Goal: Find specific page/section: Find specific page/section

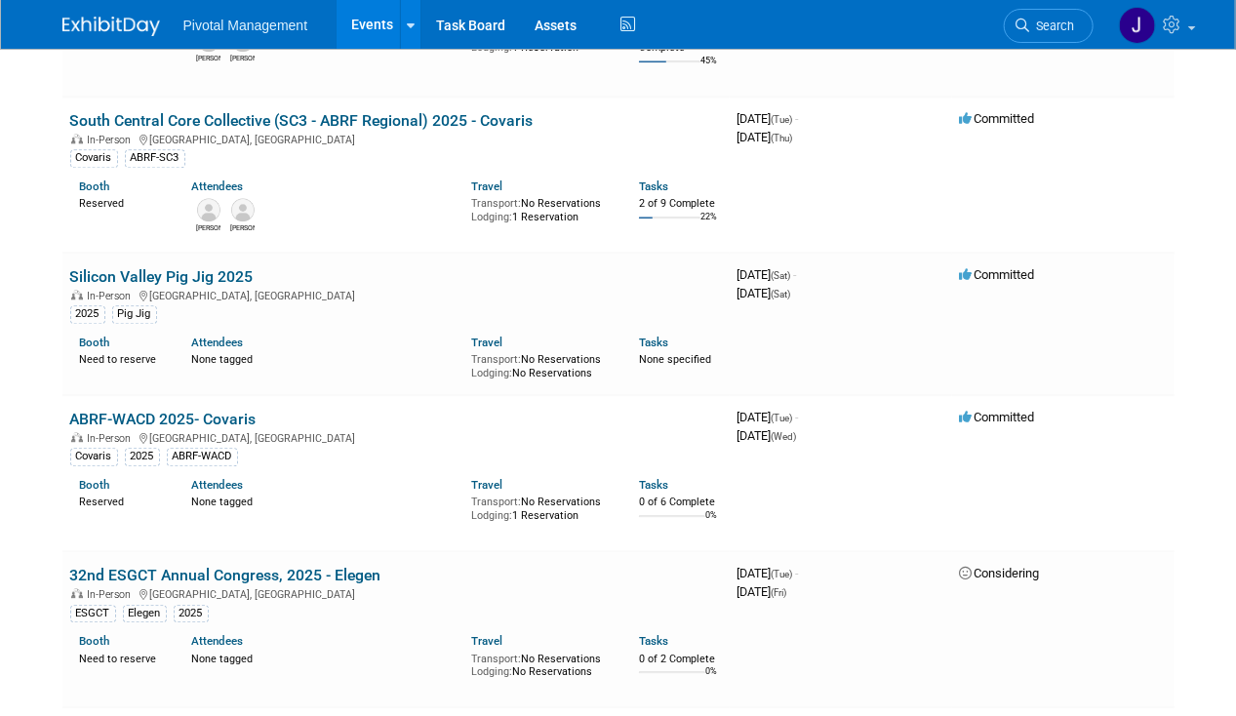
scroll to position [1844, 0]
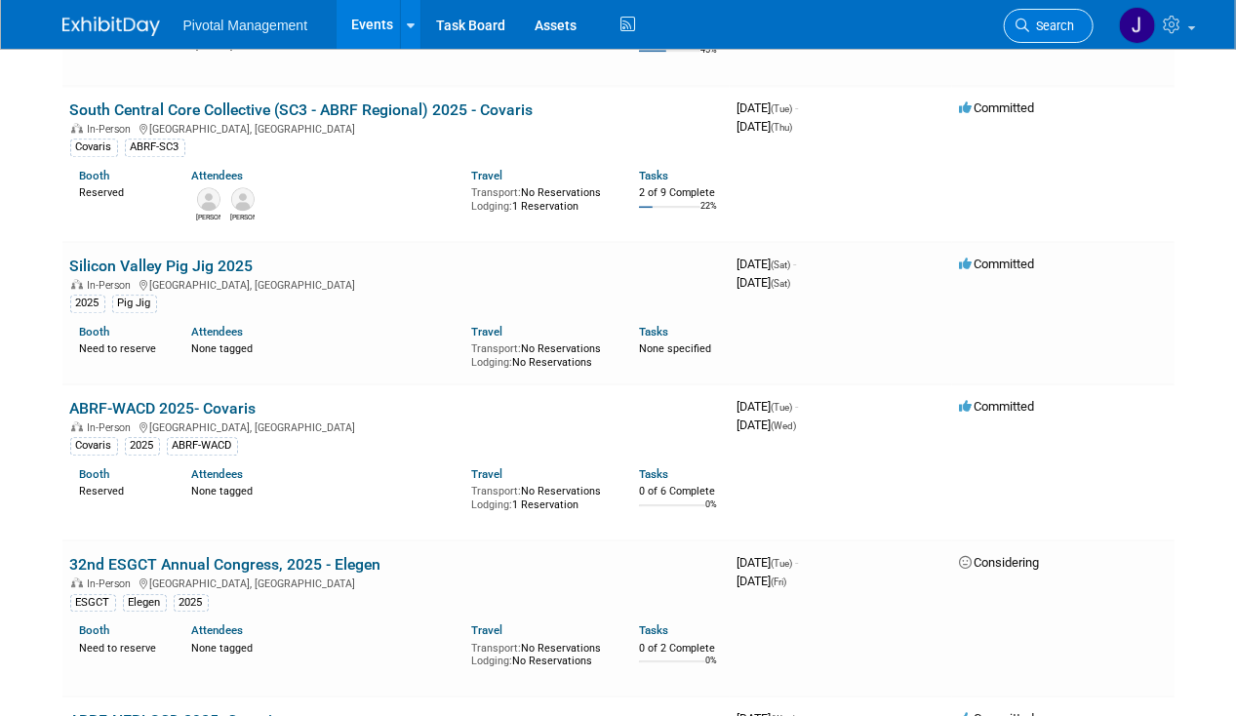
click at [1060, 22] on span "Search" at bounding box center [1052, 26] width 45 height 15
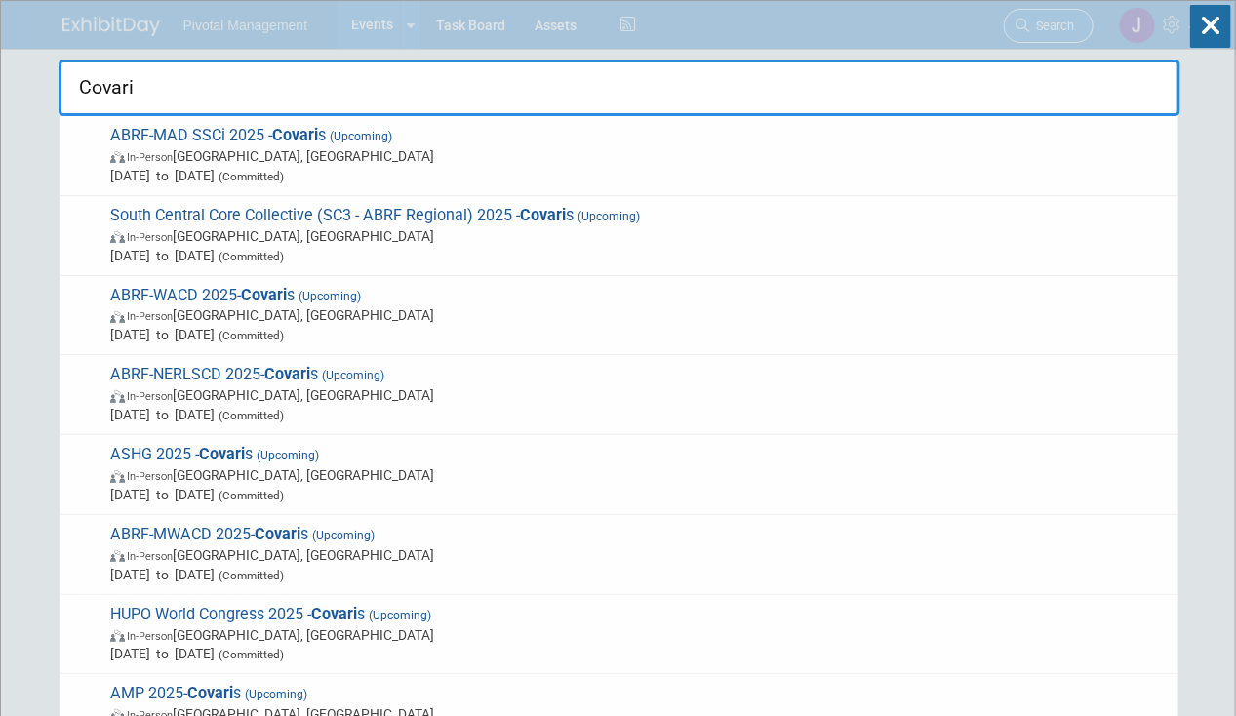
type input "Covaris"
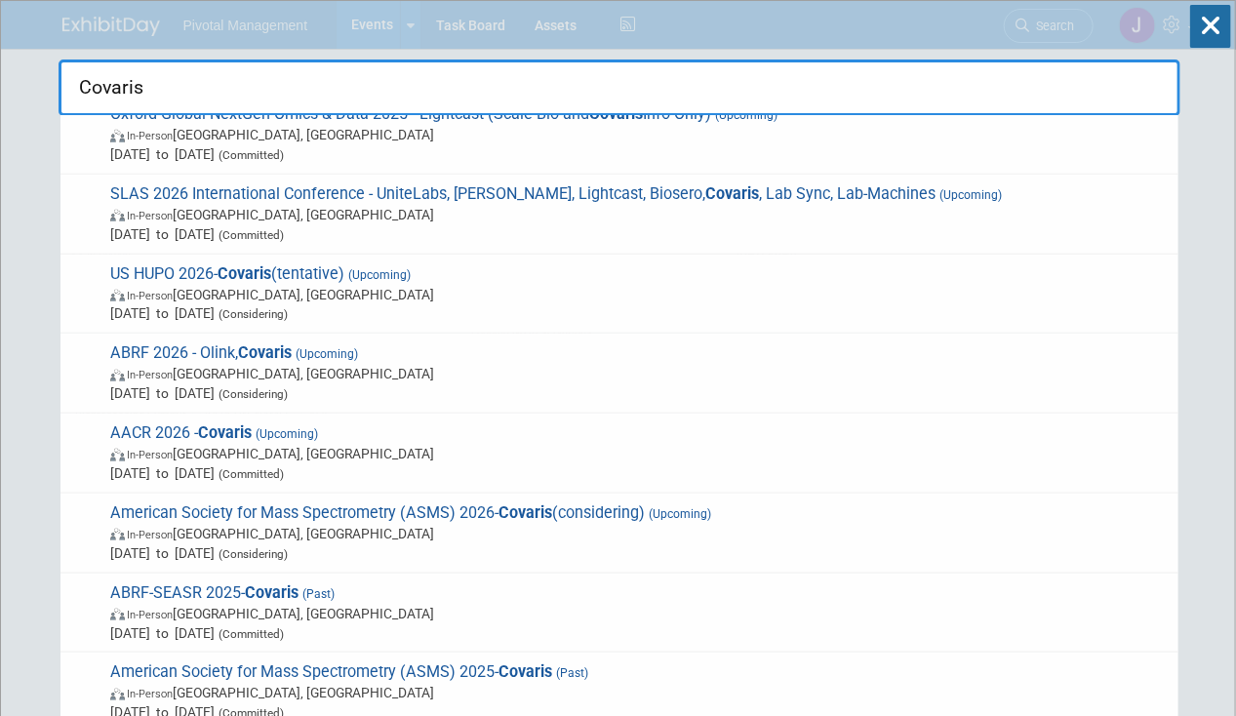
scroll to position [922, 0]
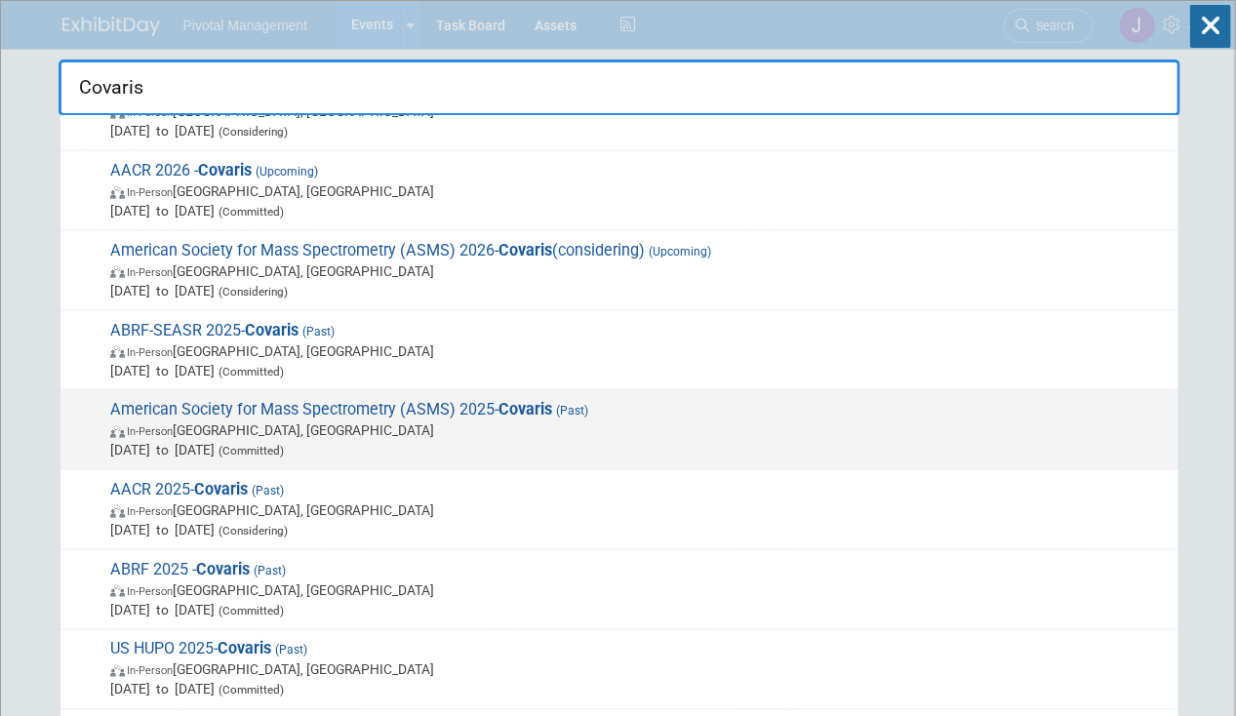
click at [519, 421] on span "In-Person [GEOGRAPHIC_DATA], [GEOGRAPHIC_DATA]" at bounding box center [639, 430] width 1059 height 20
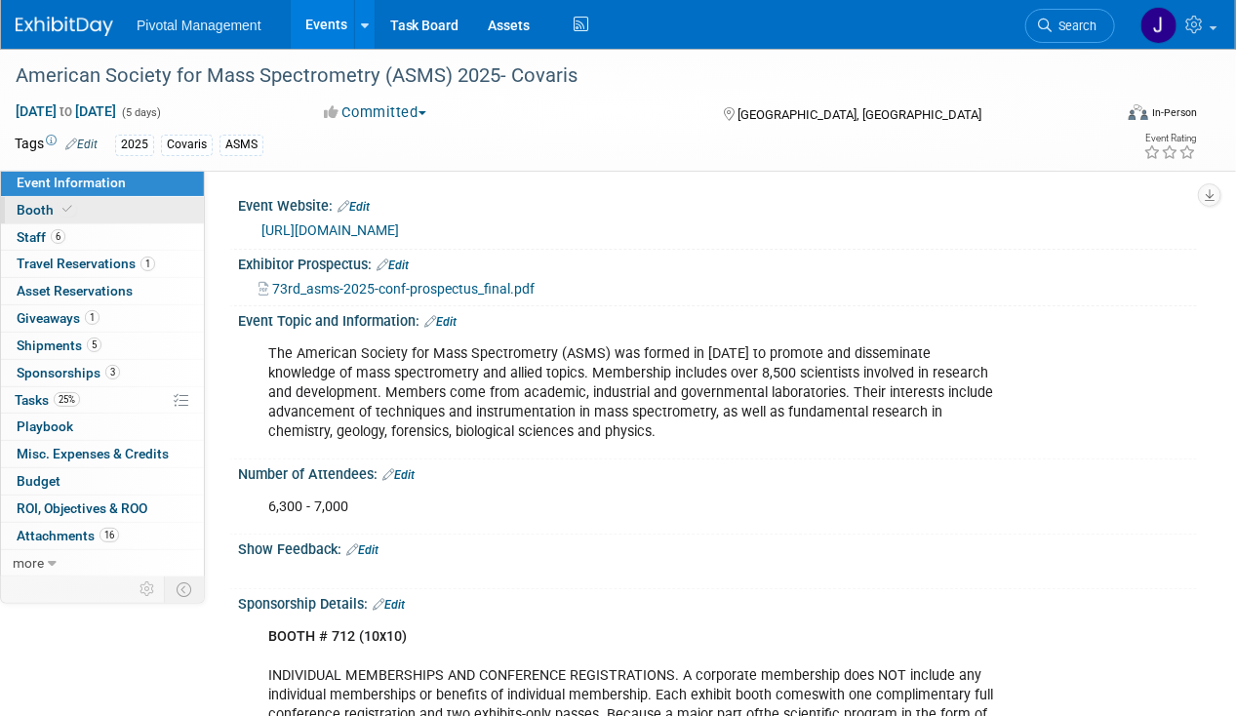
click at [68, 215] on span at bounding box center [68, 209] width 18 height 15
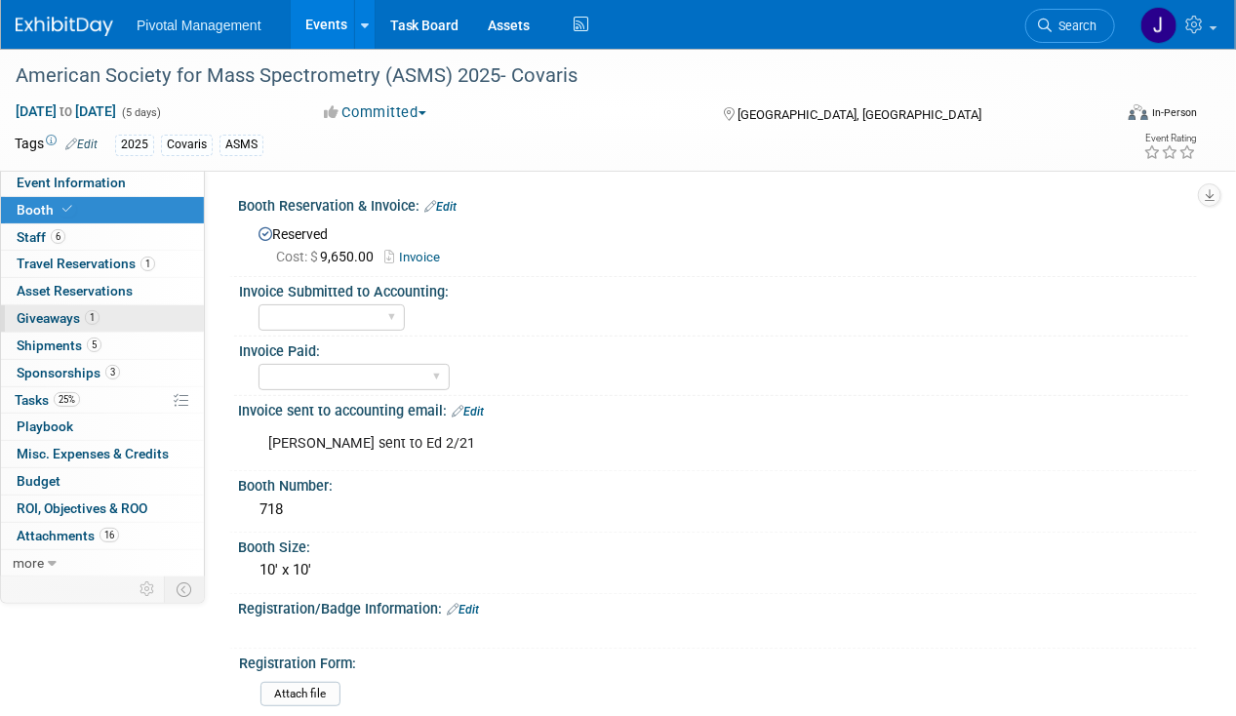
click at [88, 324] on span "Giveaways 1" at bounding box center [58, 318] width 83 height 16
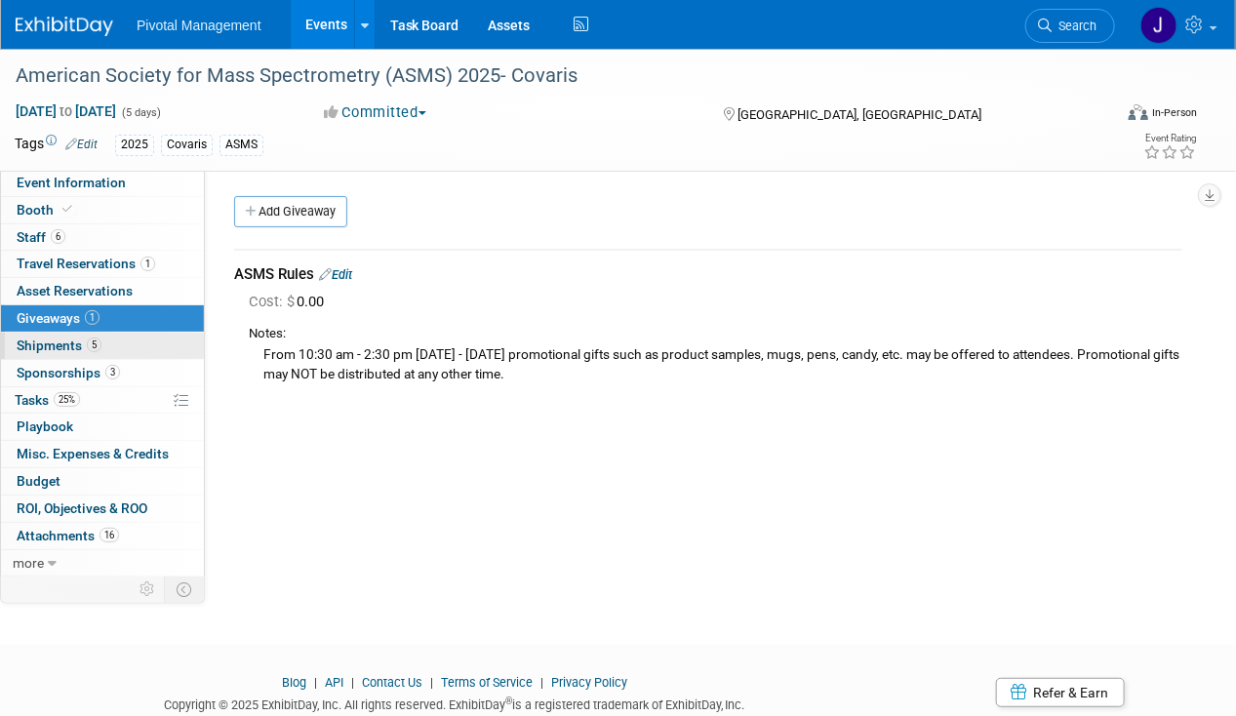
click at [83, 343] on span "Shipments 5" at bounding box center [59, 346] width 85 height 16
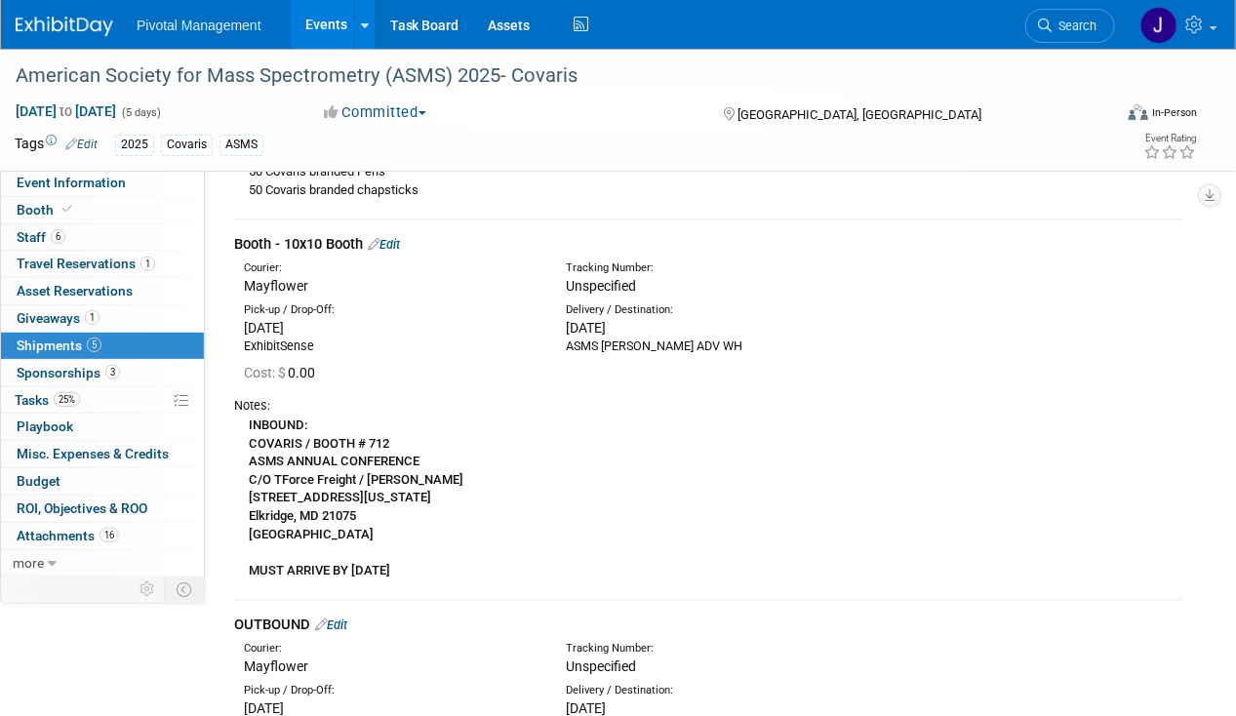
scroll to position [341, 0]
